Goal: Information Seeking & Learning: Learn about a topic

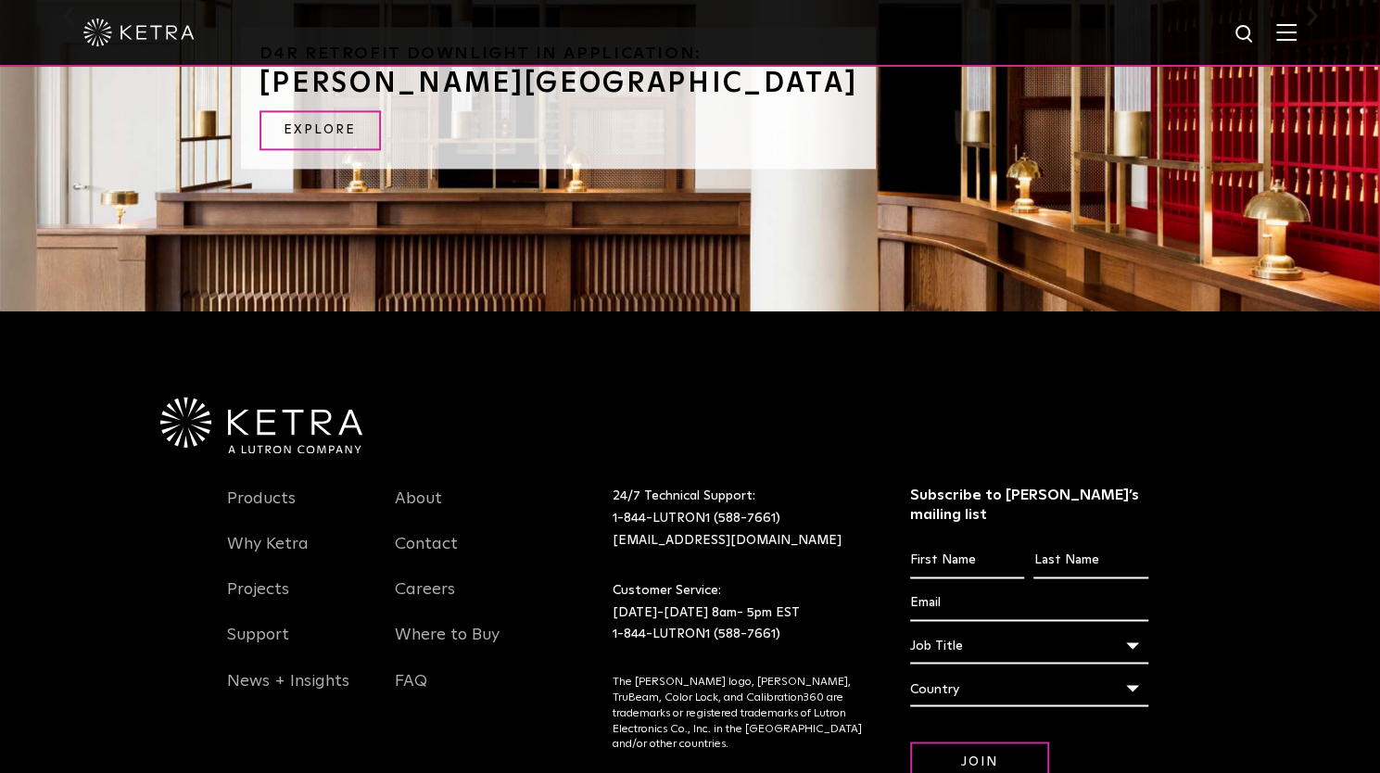
scroll to position [1396, 0]
click at [277, 497] on link "Products" at bounding box center [261, 509] width 69 height 43
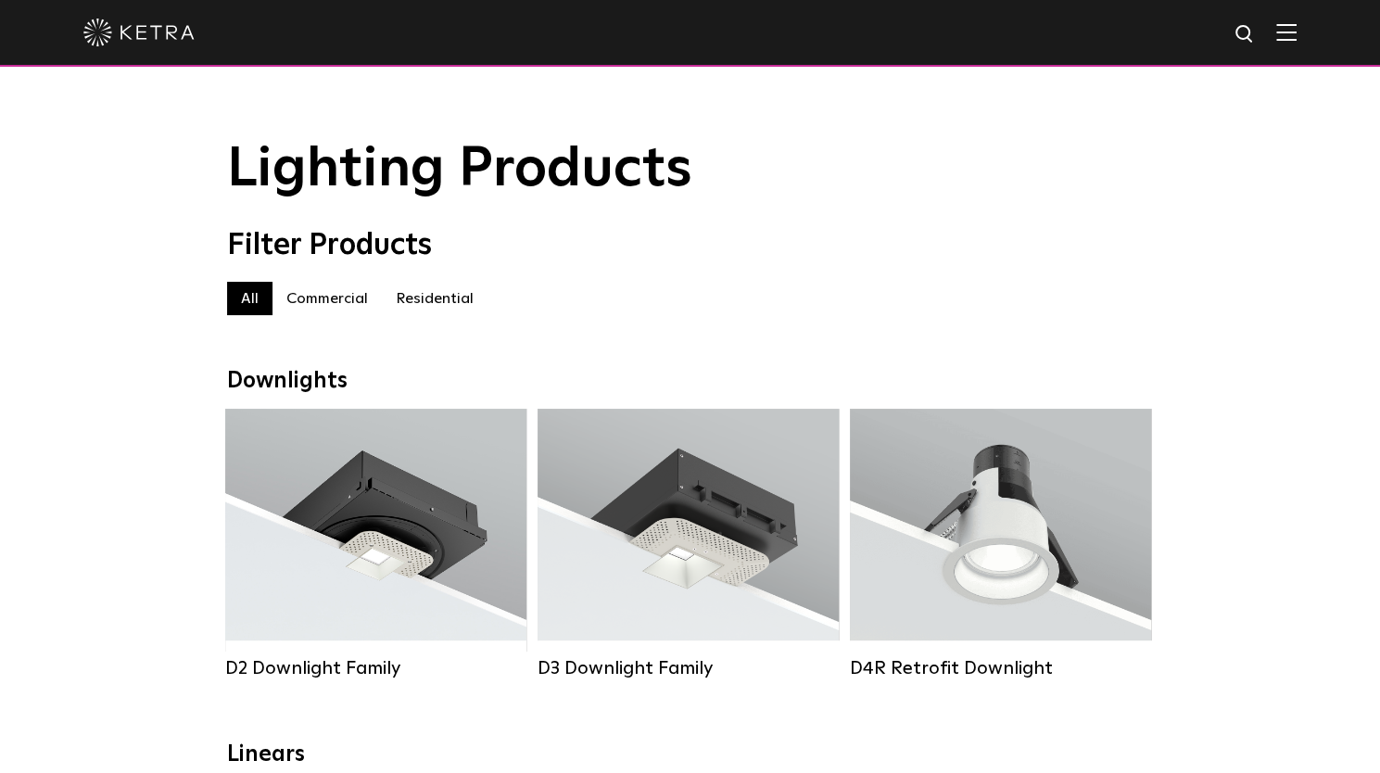
click at [432, 311] on label "Residential" at bounding box center [435, 298] width 106 height 33
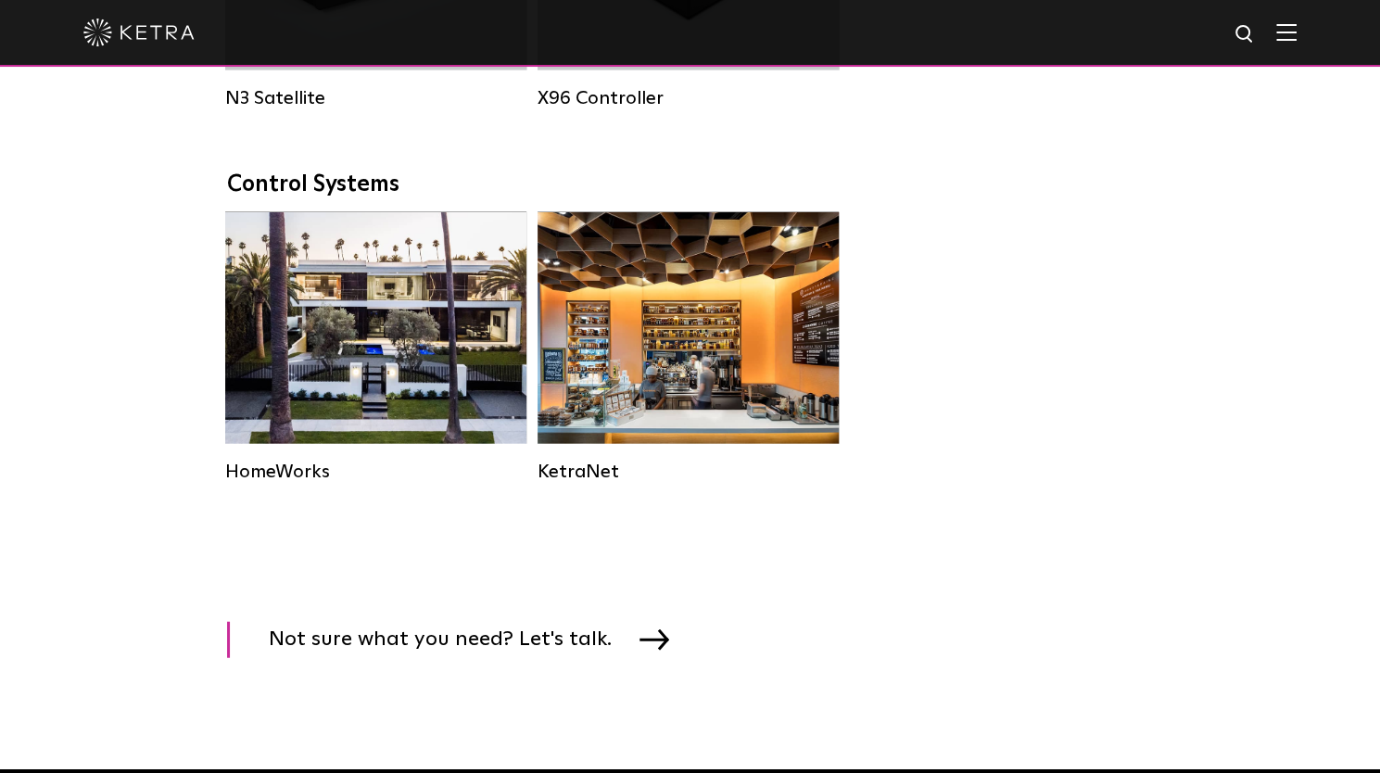
scroll to position [2364, 0]
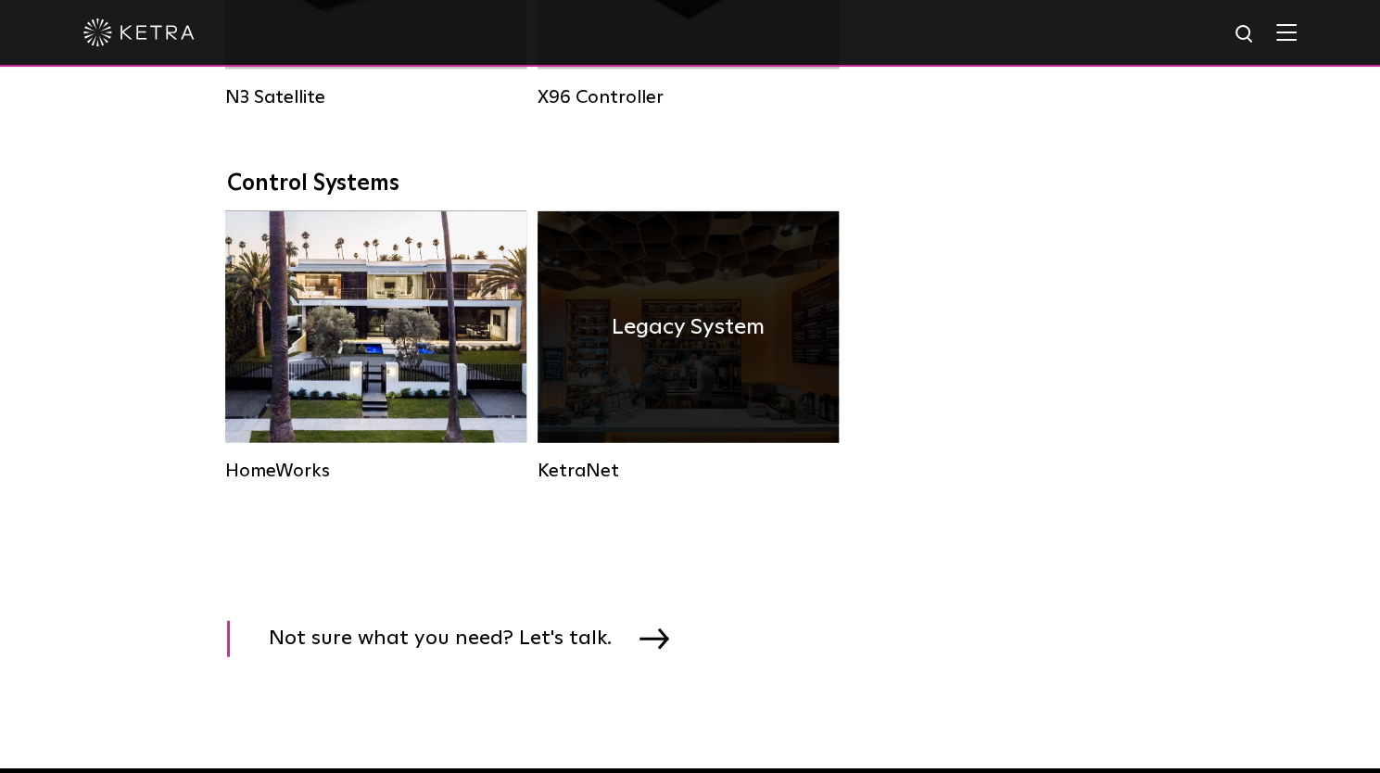
click at [664, 345] on h4 "Legacy System" at bounding box center [688, 327] width 153 height 35
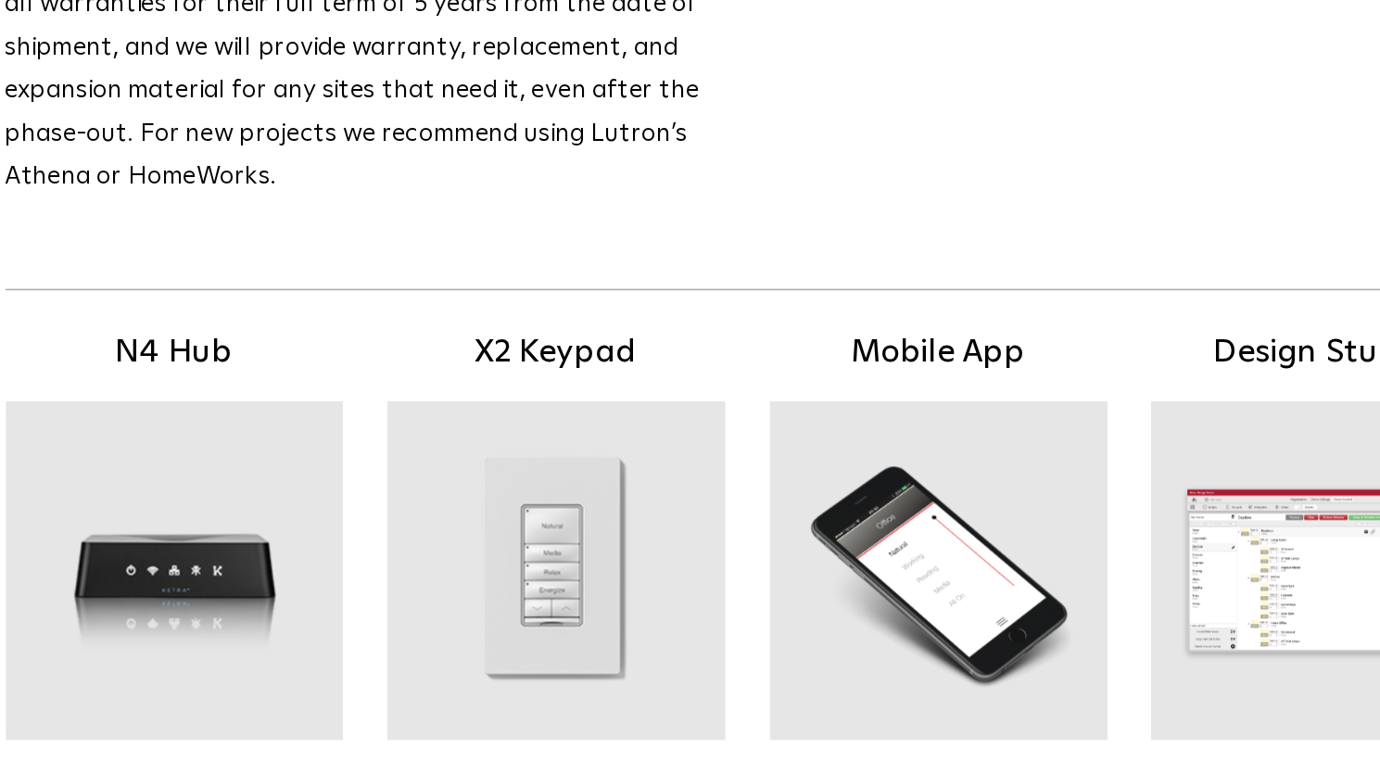
scroll to position [38, 0]
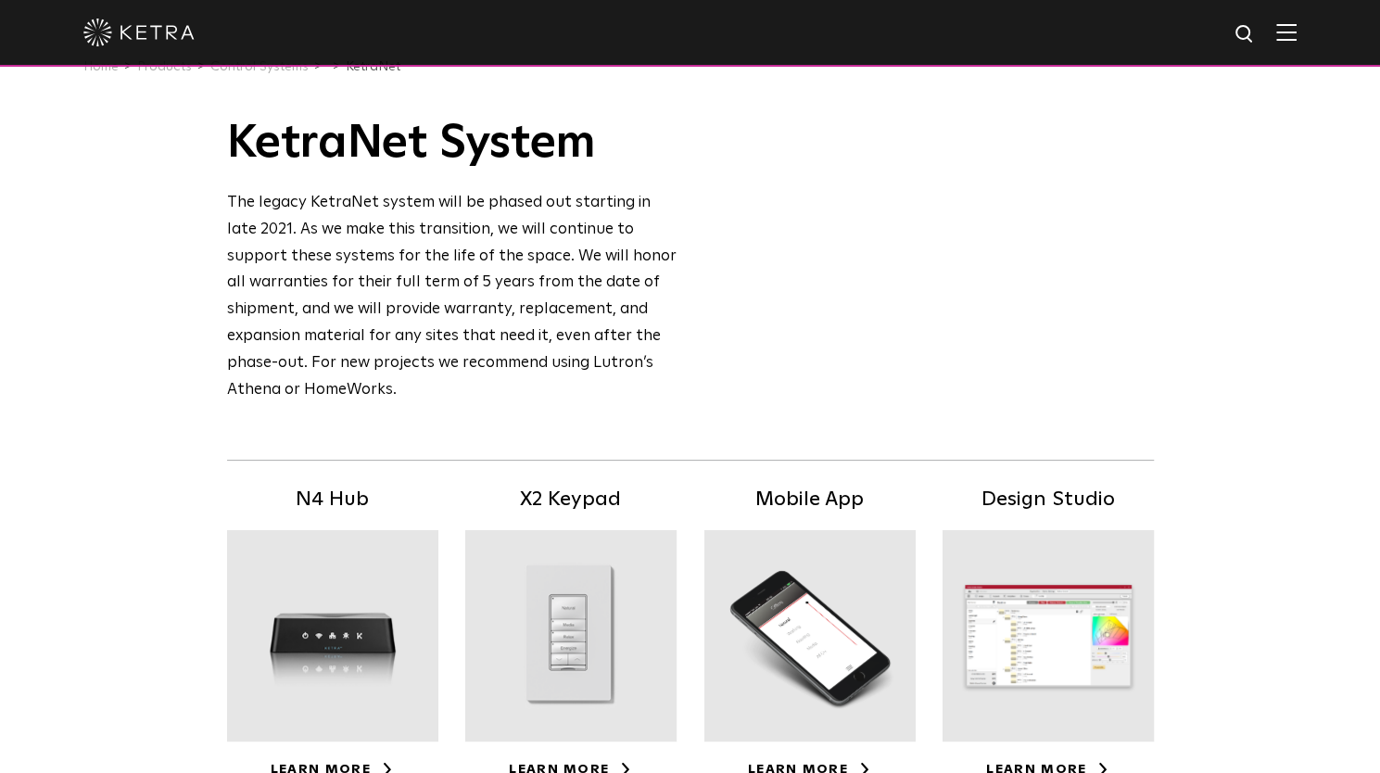
click at [579, 607] on div at bounding box center [570, 635] width 211 height 211
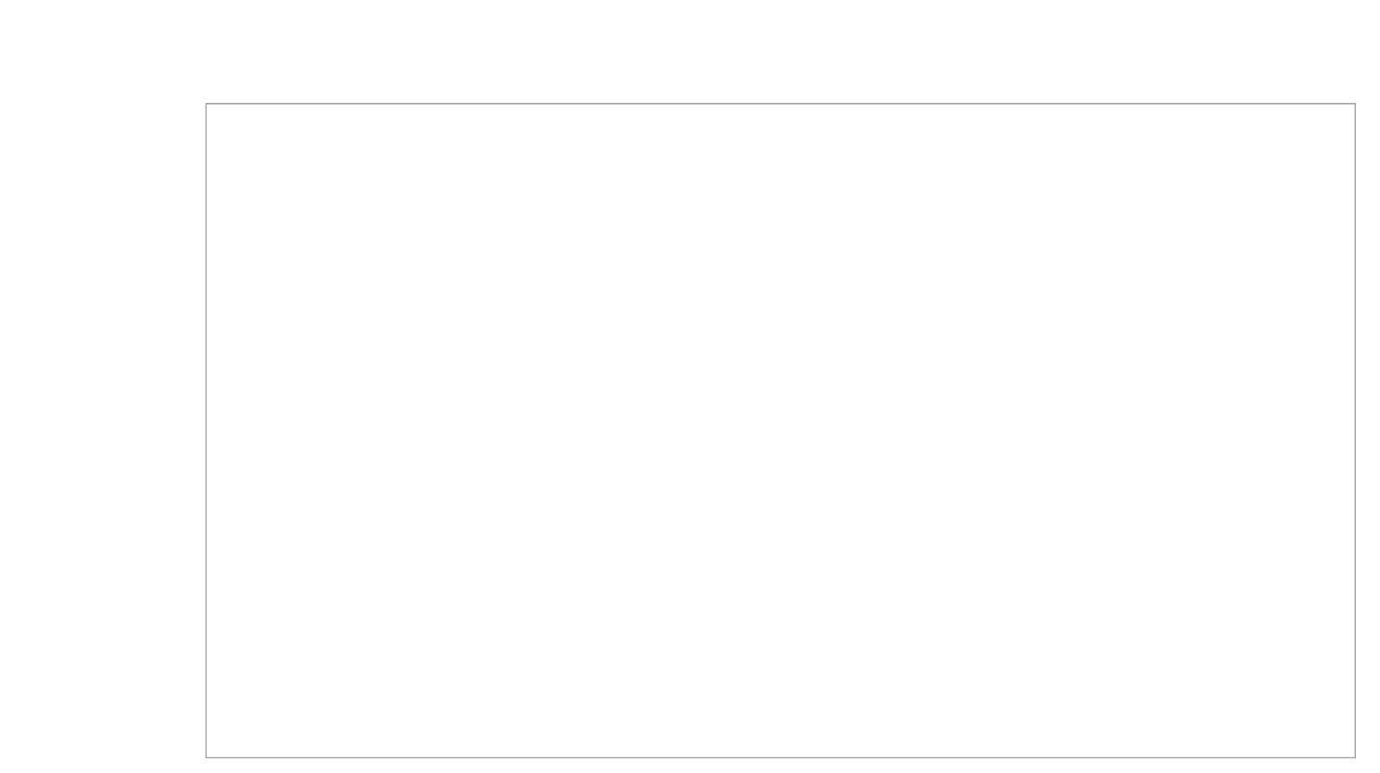
scroll to position [741, 0]
